Goal: Navigation & Orientation: Find specific page/section

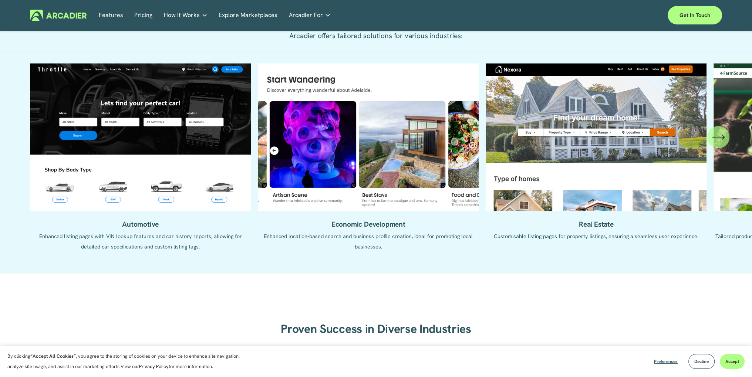
scroll to position [703, 0]
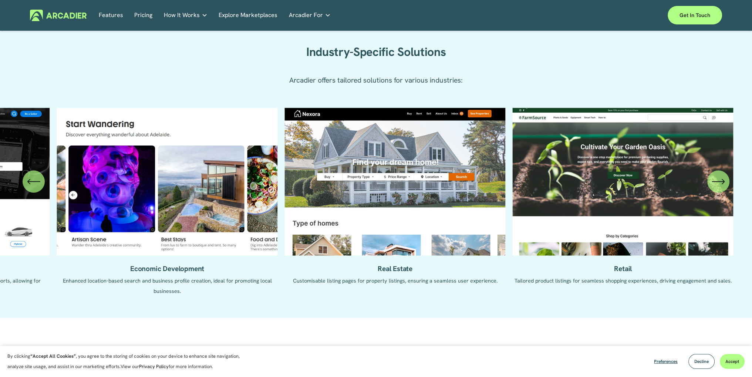
drag, startPoint x: 441, startPoint y: 181, endPoint x: 261, endPoint y: 178, distance: 179.9
click at [277, 178] on ul "Automotive Enhanced listing pages with VIN lookup features and car history repo…" at bounding box center [376, 207] width 692 height 199
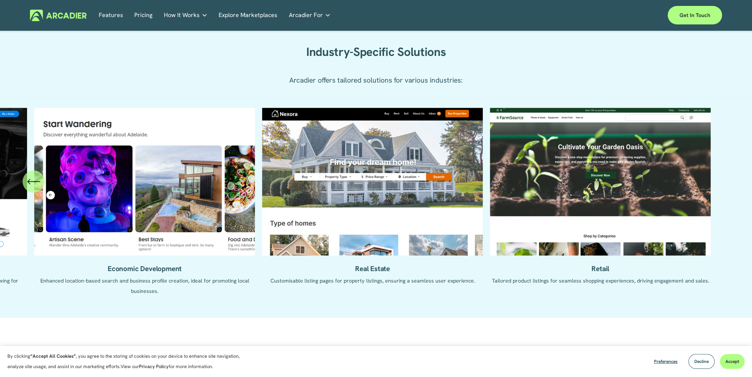
drag, startPoint x: 534, startPoint y: 179, endPoint x: 355, endPoint y: 184, distance: 178.8
click at [365, 184] on ul "Automotive Enhanced listing pages with VIN lookup features and car history repo…" at bounding box center [376, 207] width 692 height 199
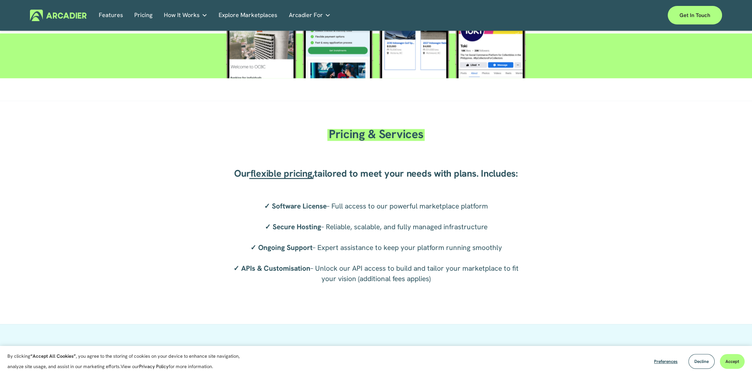
scroll to position [1332, 0]
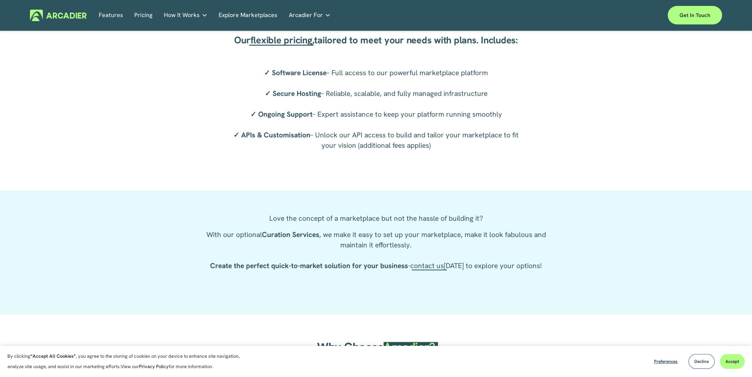
click at [110, 16] on link "Features" at bounding box center [111, 15] width 24 height 11
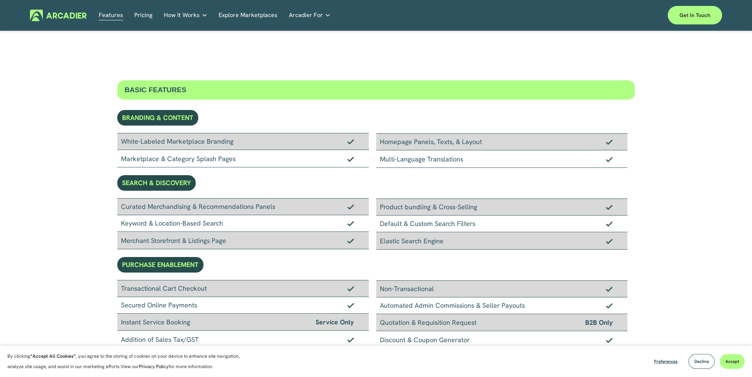
click at [195, 85] on div "BASIC FEATURES" at bounding box center [376, 89] width 518 height 19
click at [144, 16] on link "Pricing" at bounding box center [143, 15] width 18 height 11
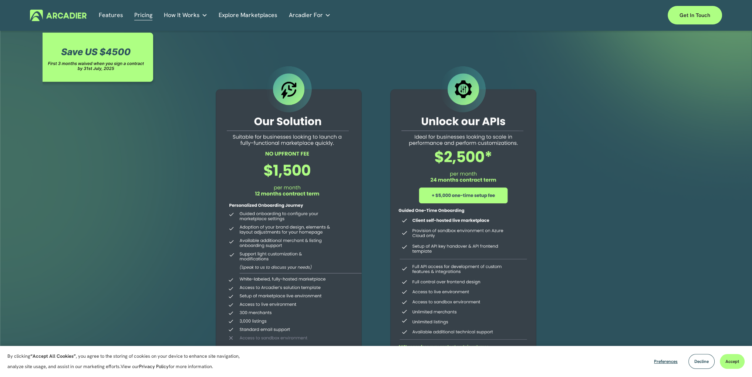
click at [706, 363] on span "Decline" at bounding box center [702, 361] width 14 height 6
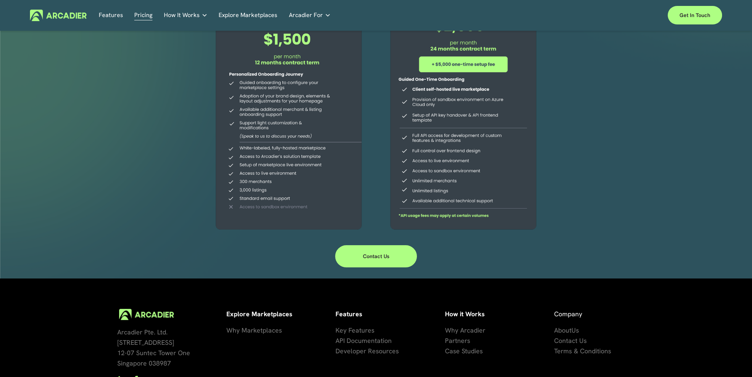
scroll to position [49, 0]
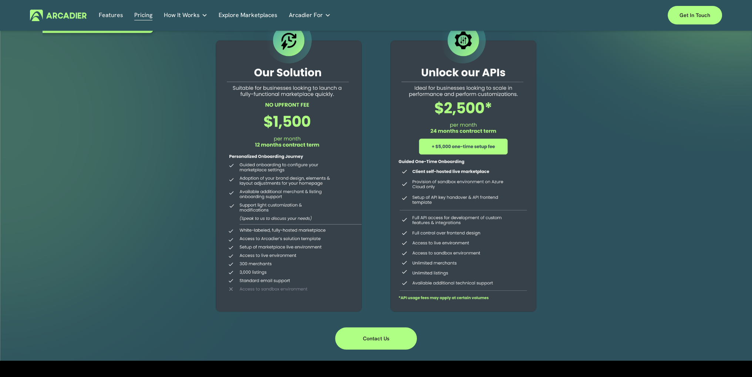
click at [450, 149] on div at bounding box center [463, 165] width 169 height 300
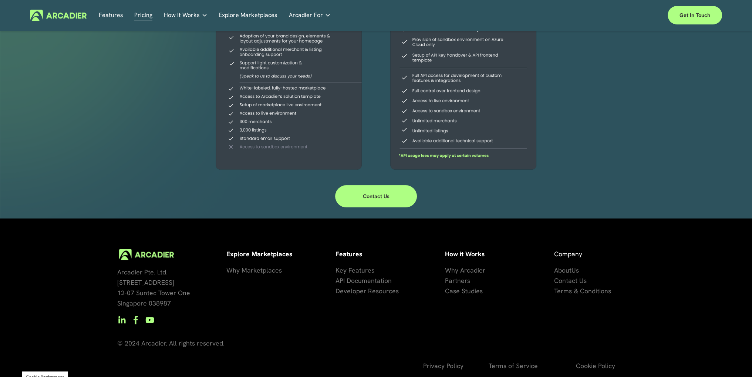
scroll to position [197, 0]
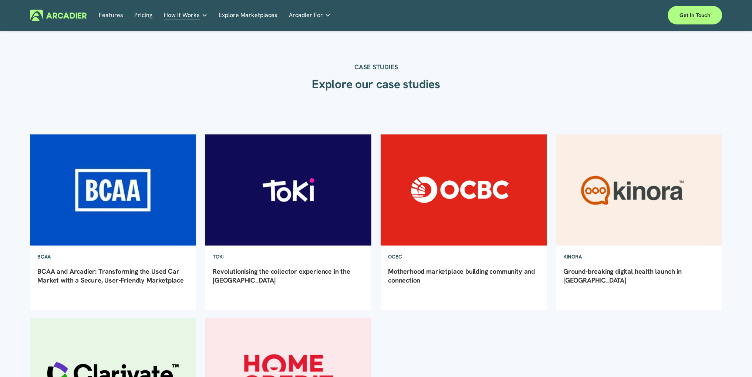
click at [251, 16] on link "Explore Marketplaces" at bounding box center [248, 15] width 59 height 11
